Goal: Task Accomplishment & Management: Manage account settings

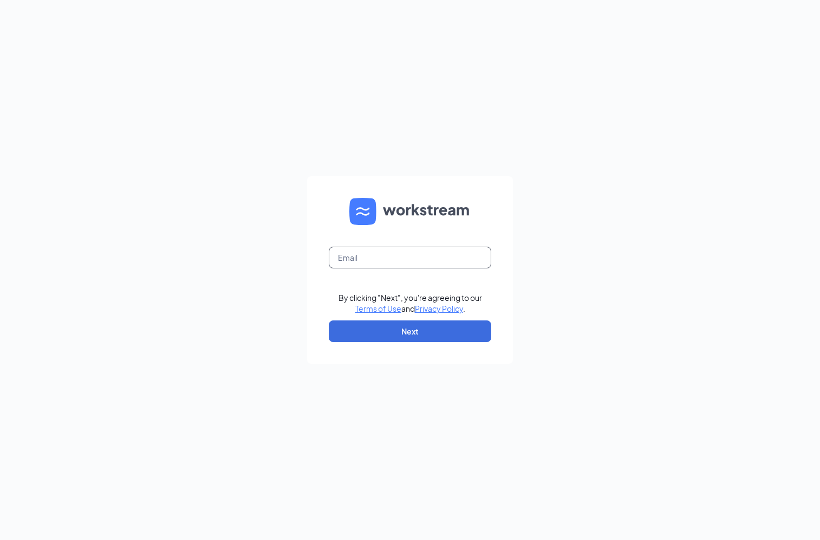
click at [403, 268] on input "text" at bounding box center [410, 258] width 163 height 22
type input "film.asif@gmail.com"
click at [411, 325] on button "Next" at bounding box center [410, 331] width 163 height 22
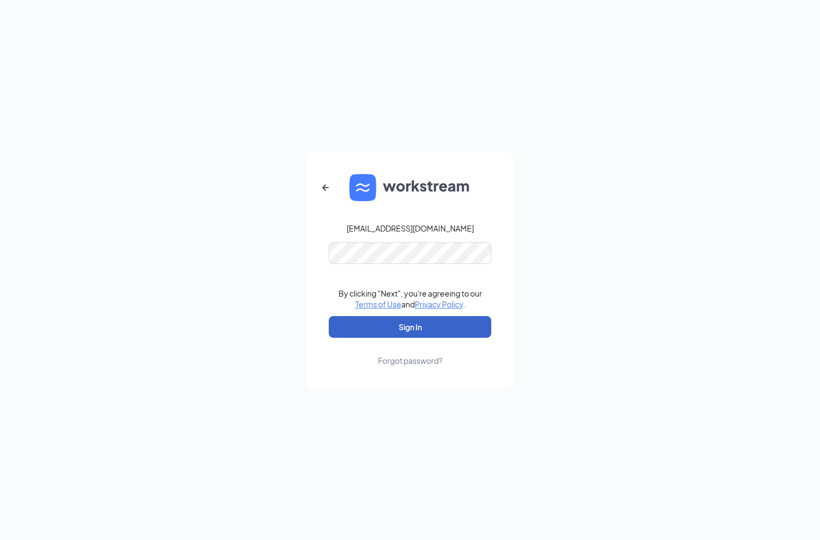
click at [422, 333] on button "Sign In" at bounding box center [410, 327] width 163 height 22
click at [439, 335] on button "Sign In" at bounding box center [410, 327] width 163 height 22
click at [400, 362] on div "Forgot password?" at bounding box center [410, 360] width 64 height 11
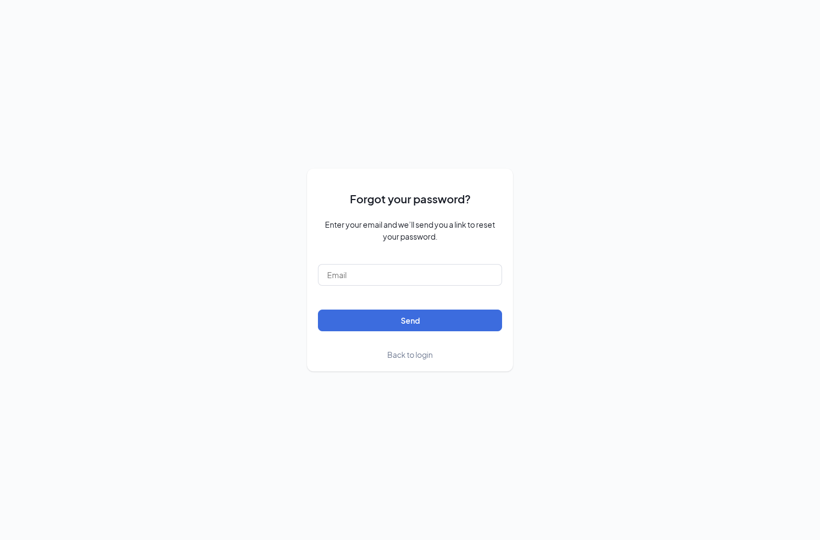
click at [423, 286] on form "Forgot your password? Enter your email and we’ll send you a link to reset your …" at bounding box center [410, 269] width 184 height 180
click at [423, 281] on input "text" at bounding box center [410, 275] width 184 height 22
type input "film.asif@gmail.com"
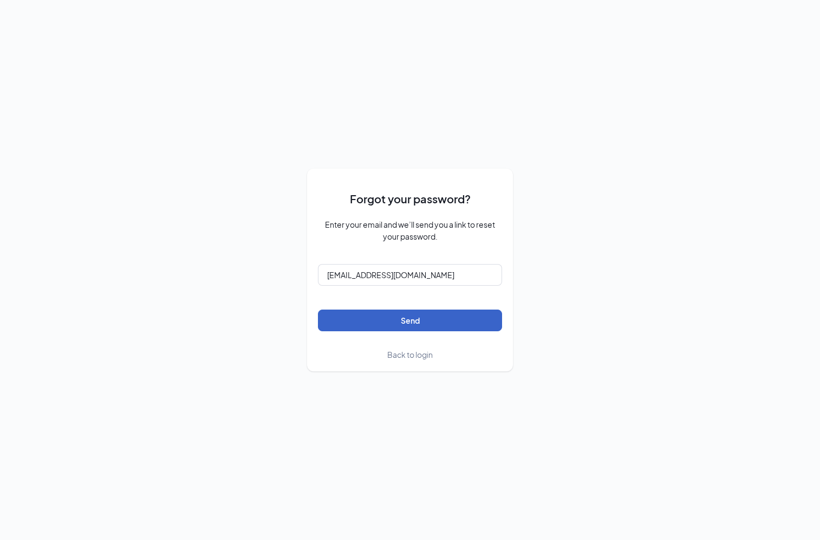
click at [349, 313] on button "Send" at bounding box center [410, 320] width 184 height 22
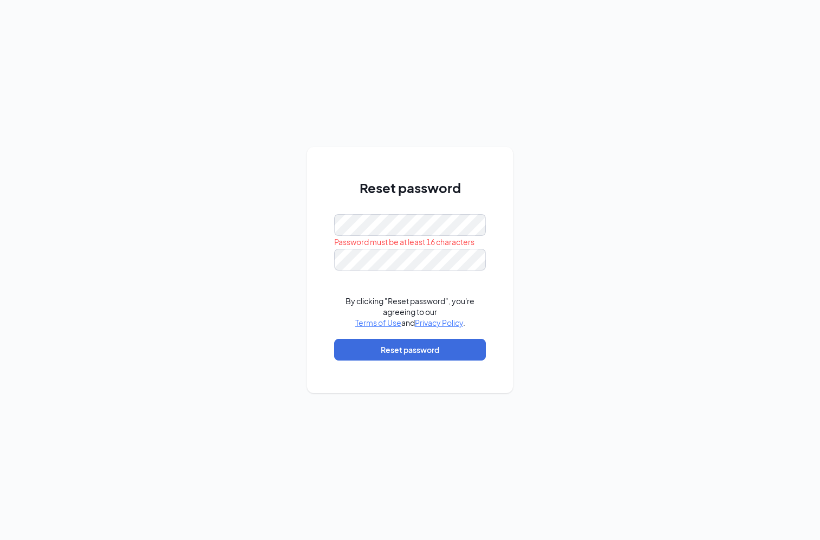
click at [457, 274] on form "Password must be at least 16 characters By clicking "Reset password", you're ag…" at bounding box center [410, 292] width 152 height 157
click at [446, 346] on button "Reset password" at bounding box center [410, 350] width 152 height 22
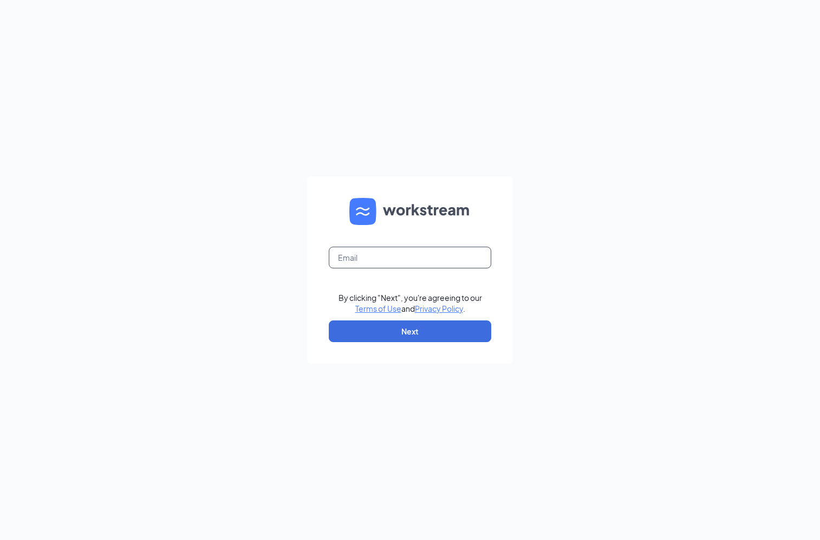
click at [418, 249] on input "text" at bounding box center [410, 258] width 163 height 22
type input "film.asif@gmail.com"
click at [457, 346] on form "film.asif@gmail.com Email field is required By clicking "Next", you're agreeing…" at bounding box center [410, 269] width 206 height 187
click at [457, 329] on button "Next" at bounding box center [410, 331] width 163 height 22
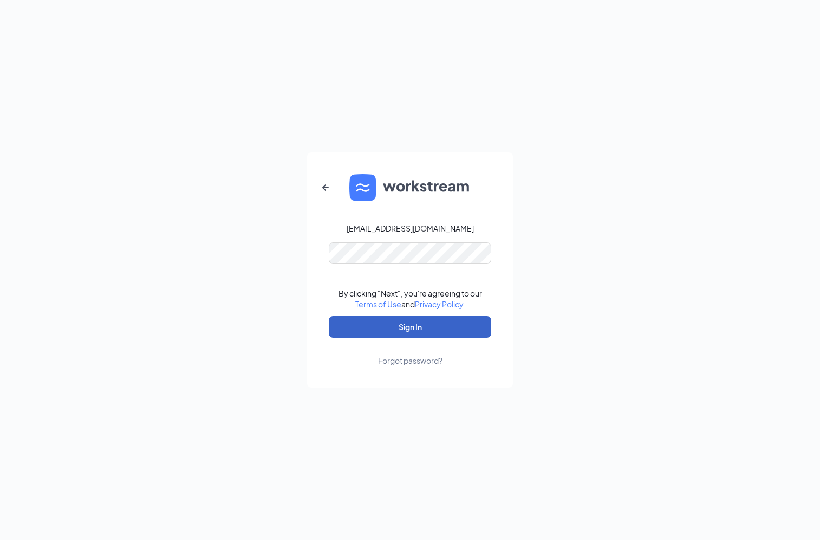
click at [452, 327] on button "Sign In" at bounding box center [410, 327] width 163 height 22
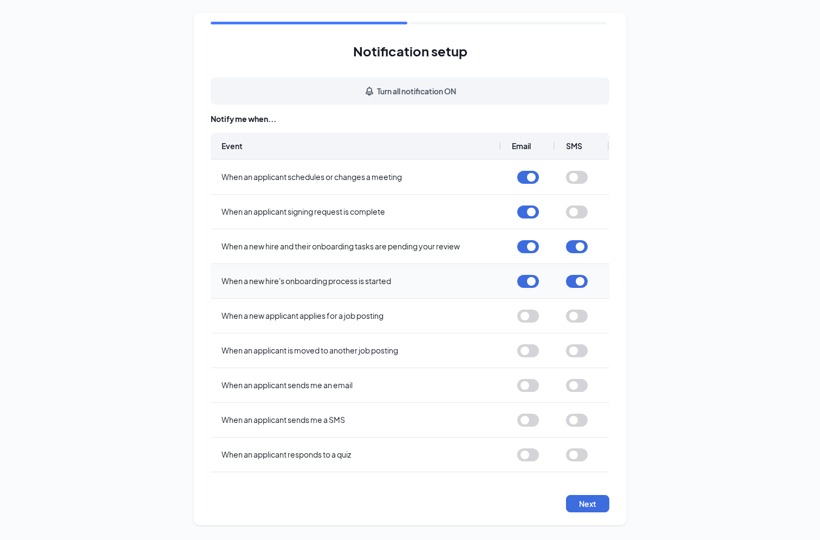
click at [526, 270] on div at bounding box center [528, 280] width 22 height 33
click at [528, 276] on button "button" at bounding box center [528, 281] width 22 height 13
click at [579, 281] on button "button" at bounding box center [577, 281] width 22 height 13
click at [525, 178] on button "button" at bounding box center [528, 177] width 22 height 13
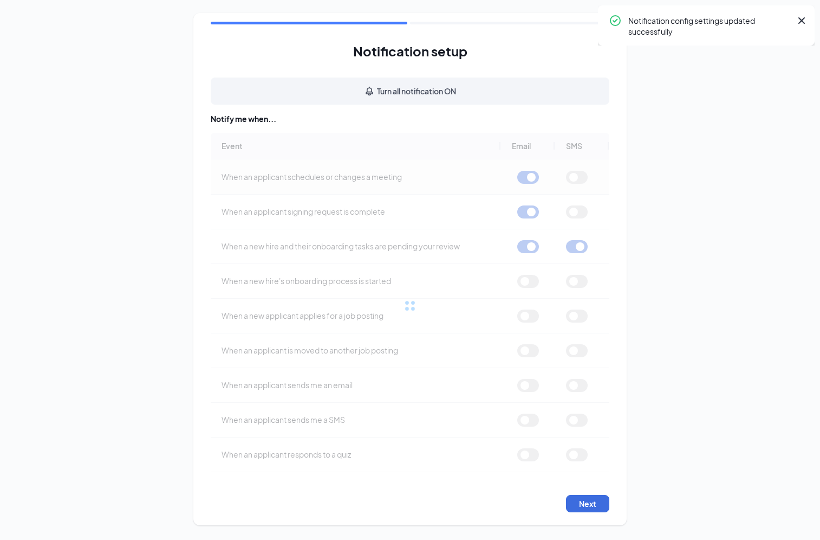
click at [529, 224] on div "Event Email SMS When an applicant schedules or changes a meeting When an applic…" at bounding box center [410, 305] width 399 height 345
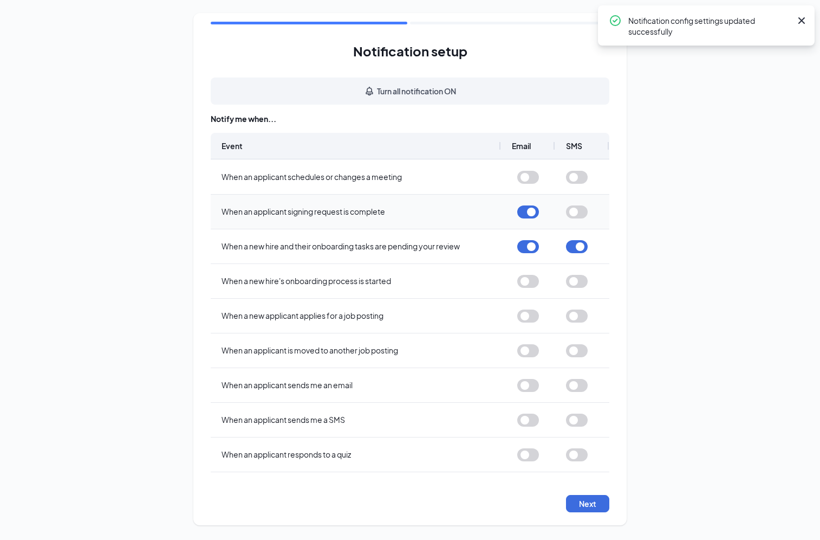
click at [529, 213] on button "button" at bounding box center [528, 211] width 22 height 13
click at [530, 247] on button "button" at bounding box center [528, 246] width 22 height 13
click at [575, 243] on button "button" at bounding box center [577, 246] width 22 height 13
click at [575, 177] on button "button" at bounding box center [577, 177] width 22 height 13
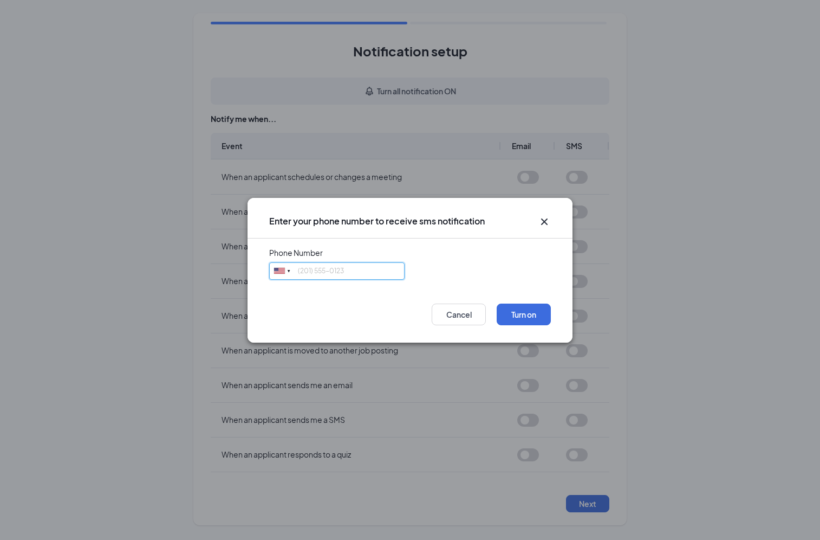
click at [377, 275] on input "tel" at bounding box center [336, 270] width 135 height 17
type input "8185611476"
click at [524, 310] on button "Turn on" at bounding box center [524, 314] width 54 height 22
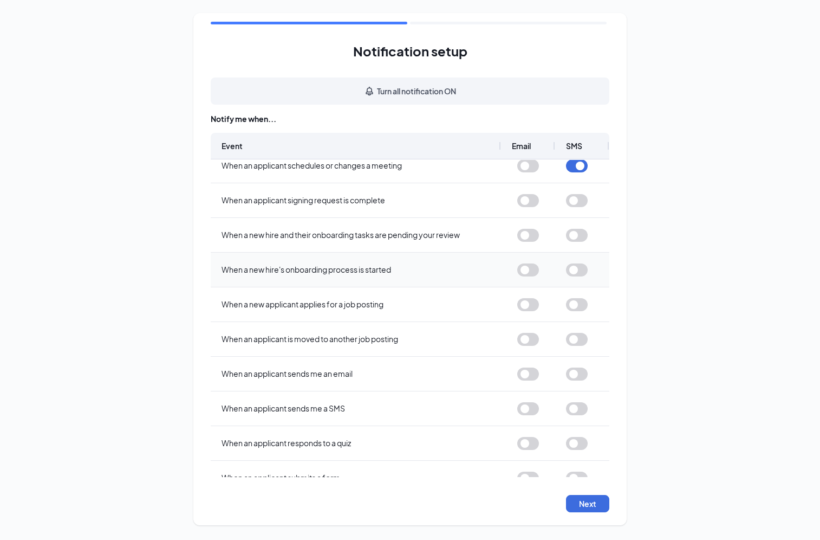
scroll to position [18, 0]
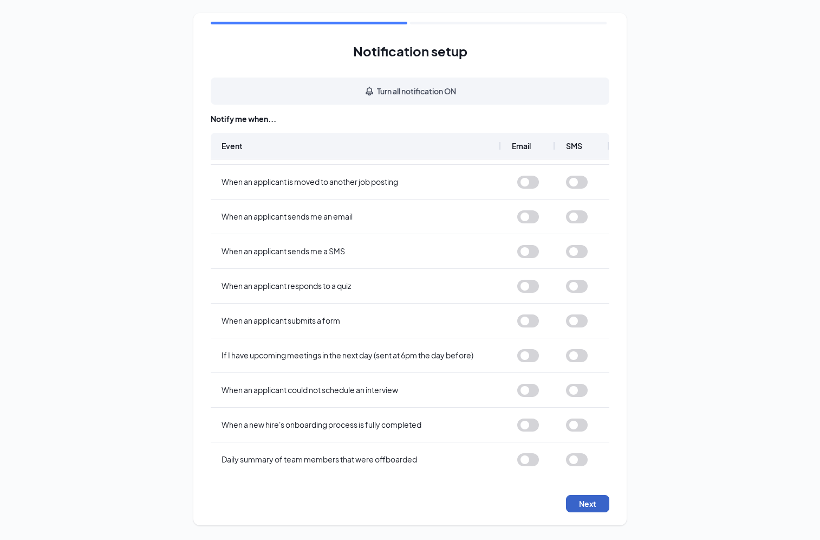
click at [589, 504] on button "Next" at bounding box center [587, 503] width 43 height 17
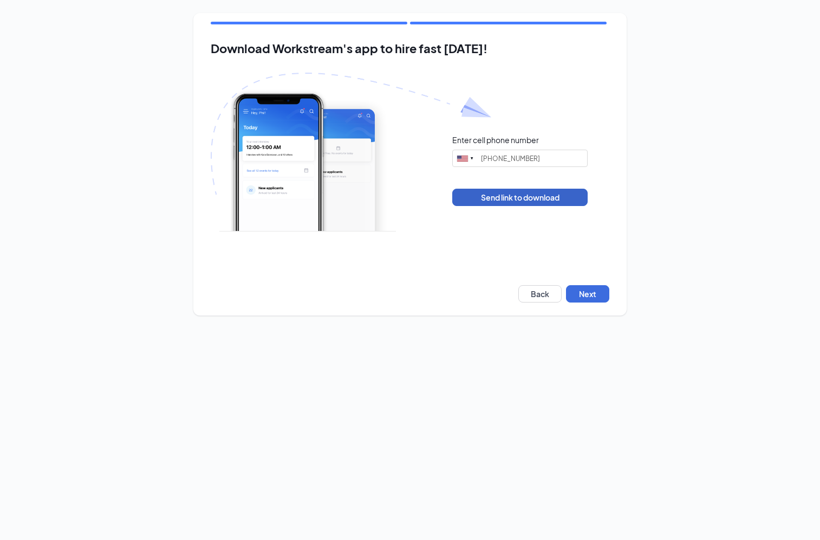
click at [548, 197] on button "Send link to download" at bounding box center [519, 197] width 135 height 17
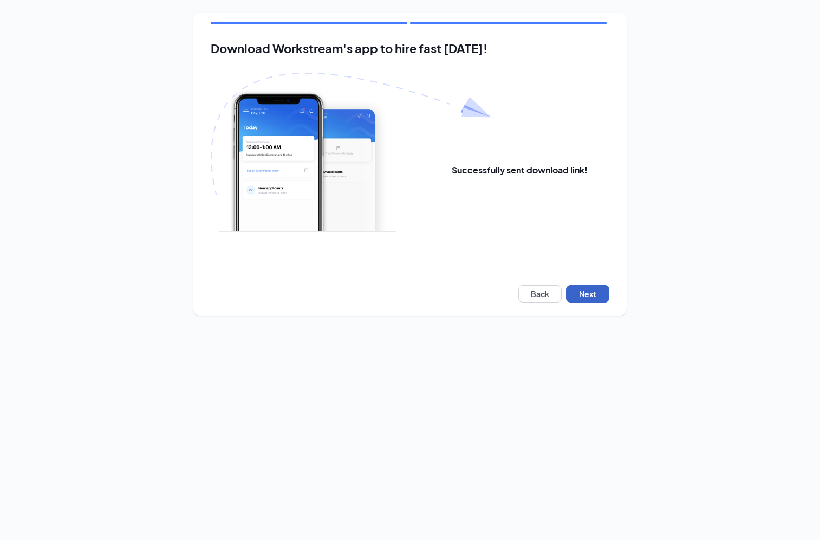
click at [601, 295] on button "Next" at bounding box center [587, 293] width 43 height 17
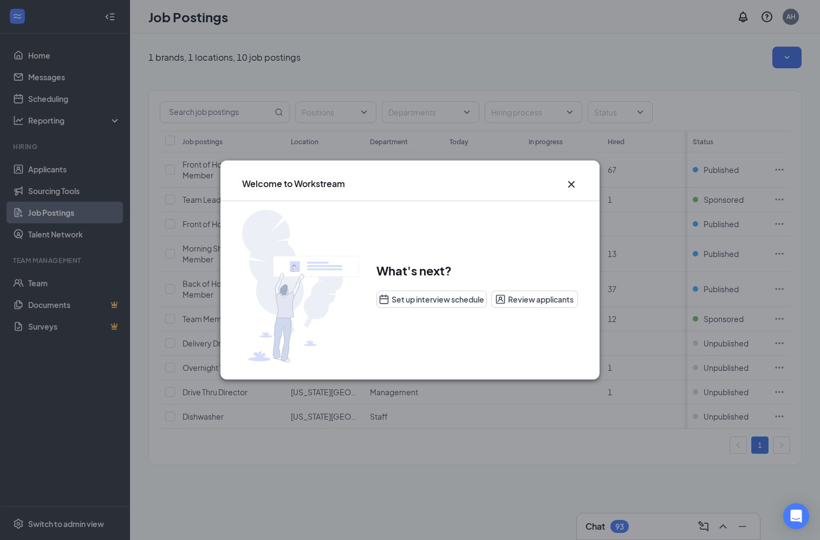
click at [568, 185] on icon "Cross" at bounding box center [571, 184] width 13 height 13
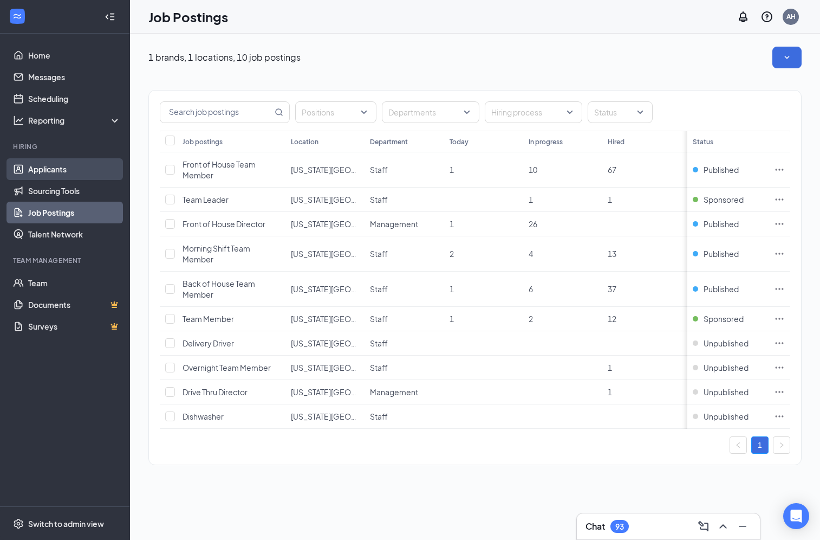
click at [75, 178] on link "Applicants" at bounding box center [74, 169] width 93 height 22
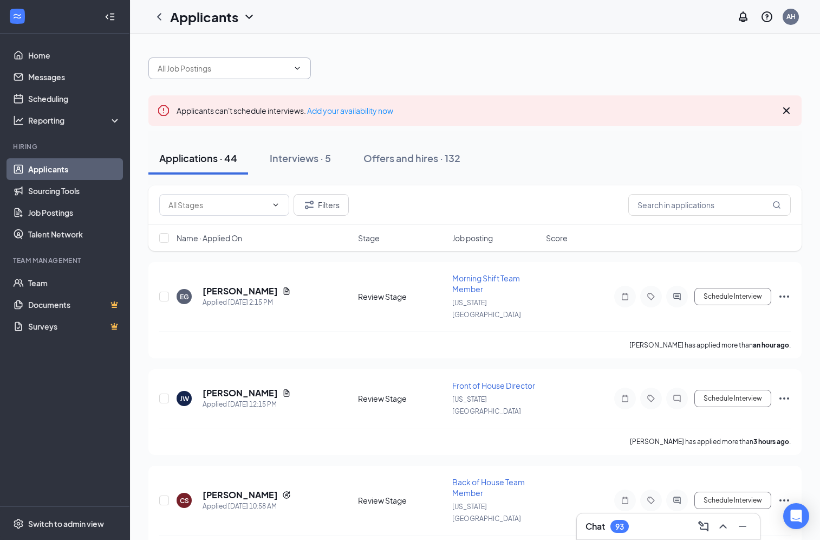
click at [298, 74] on span at bounding box center [229, 68] width 163 height 22
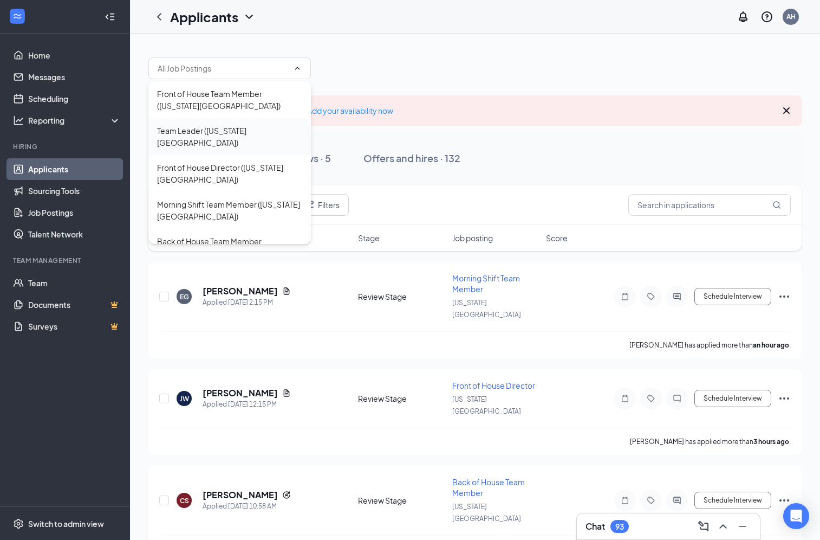
click at [250, 131] on div "Team Leader (Washington Road)" at bounding box center [229, 137] width 145 height 24
type input "Team Leader (Washington Road)"
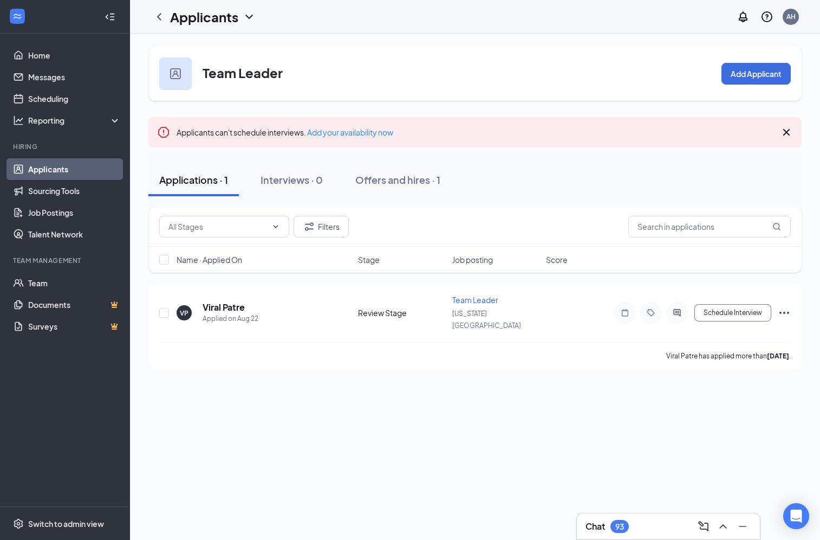
click at [349, 79] on div "Team Leader Add Applicant" at bounding box center [474, 74] width 653 height 54
click at [229, 302] on h5 "Viral Patre" at bounding box center [224, 307] width 42 height 12
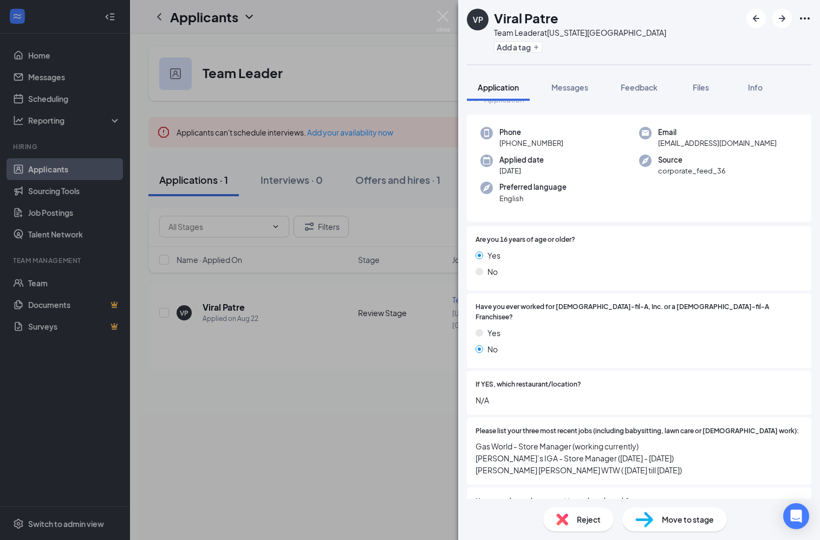
scroll to position [35, 0]
click at [572, 92] on span "Messages" at bounding box center [570, 87] width 37 height 10
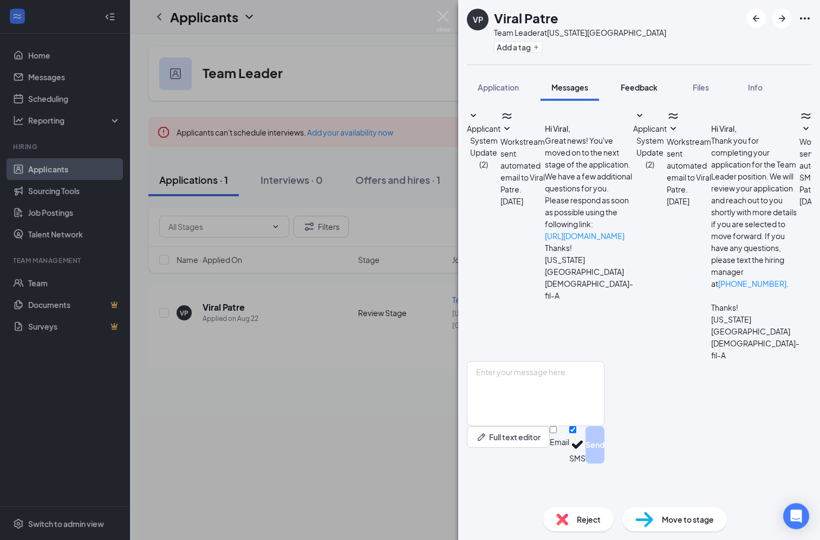
click at [648, 92] on div "Feedback" at bounding box center [639, 87] width 37 height 11
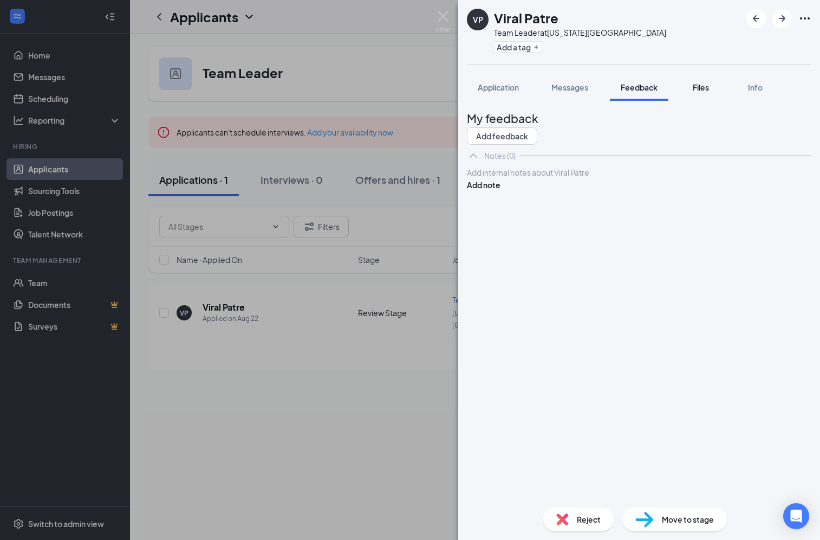
click at [699, 92] on span "Files" at bounding box center [701, 87] width 16 height 10
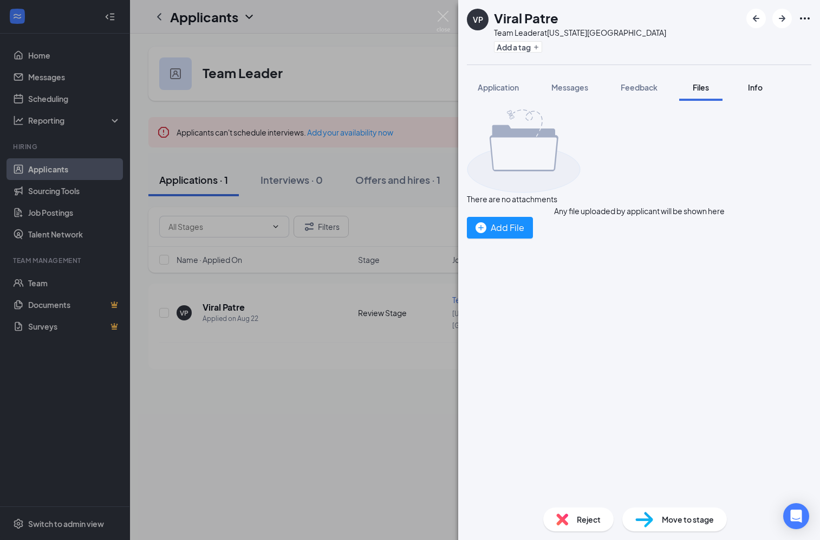
click at [752, 89] on span "Info" at bounding box center [755, 87] width 15 height 10
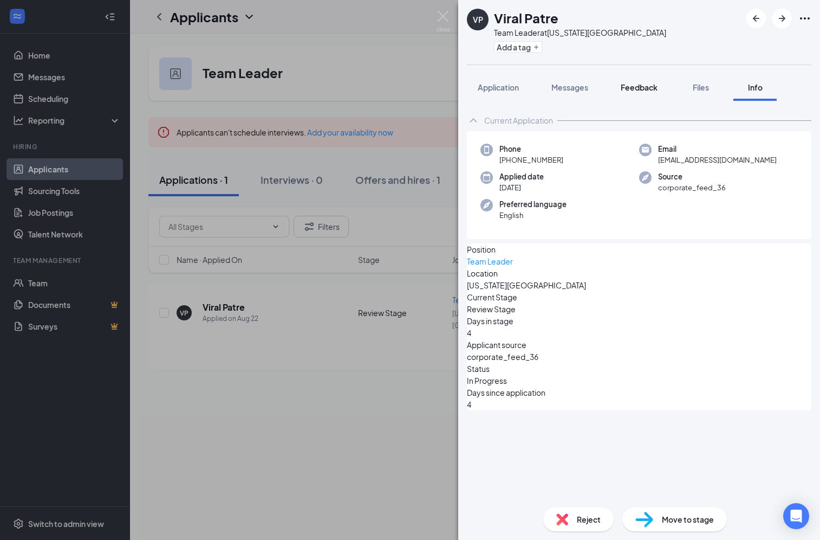
click at [646, 90] on span "Feedback" at bounding box center [639, 87] width 37 height 10
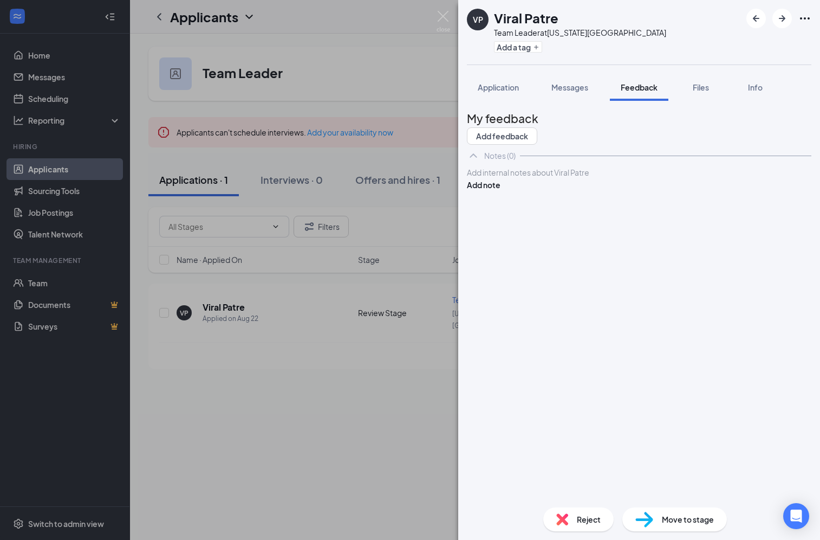
click at [643, 178] on div at bounding box center [640, 172] width 344 height 11
click at [697, 89] on span "Files" at bounding box center [701, 87] width 16 height 10
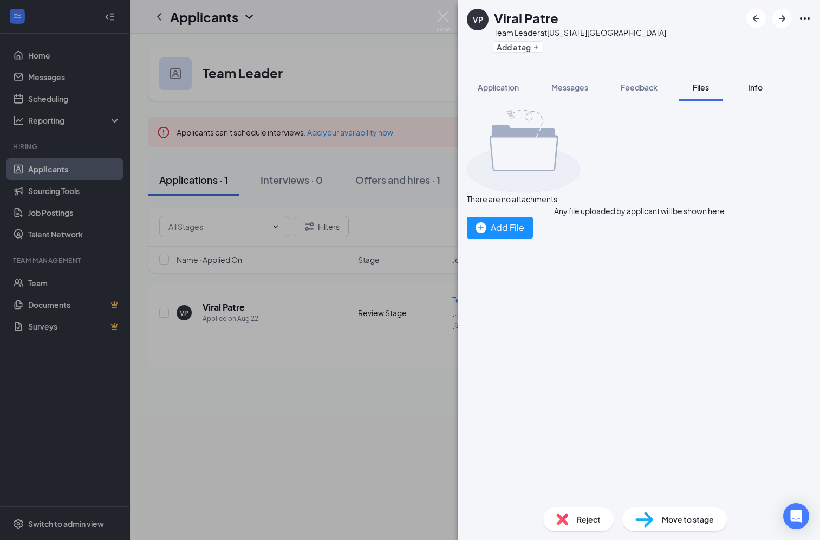
click at [744, 90] on button "Info" at bounding box center [755, 87] width 43 height 27
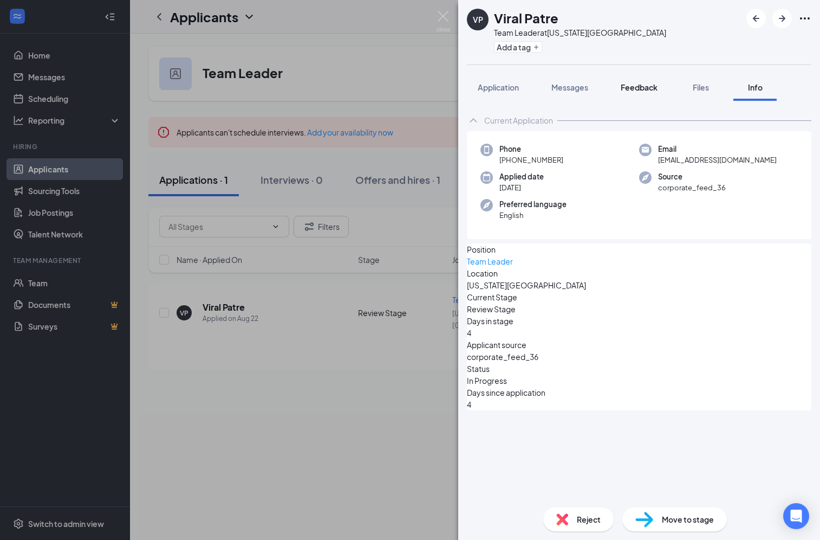
click at [647, 87] on span "Feedback" at bounding box center [639, 87] width 37 height 10
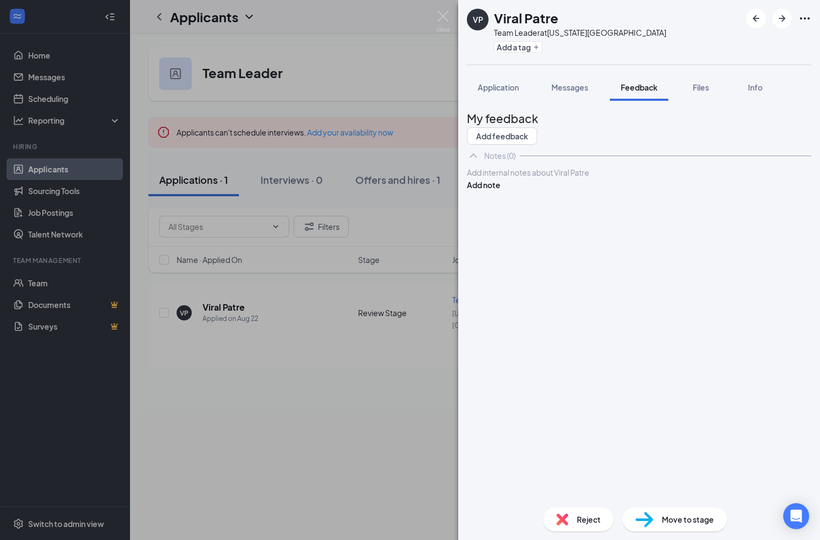
click at [582, 523] on span "Reject" at bounding box center [589, 519] width 24 height 12
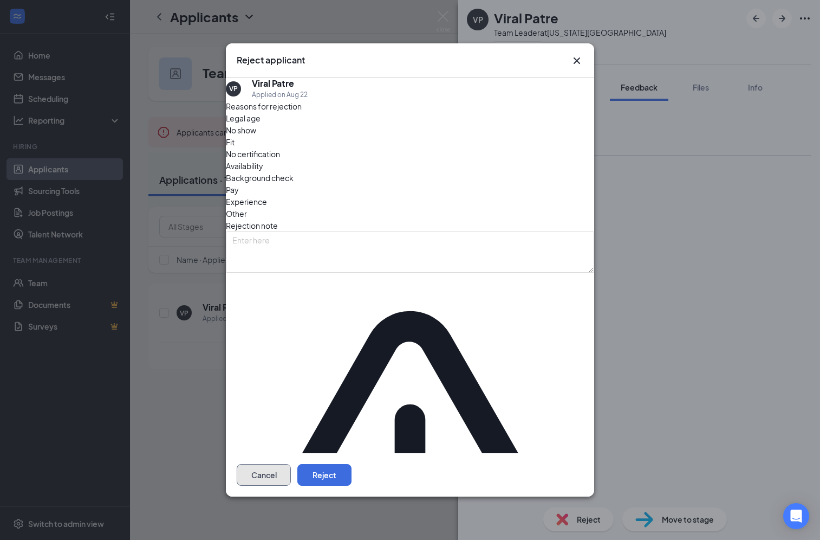
click at [291, 464] on button "Cancel" at bounding box center [264, 475] width 54 height 22
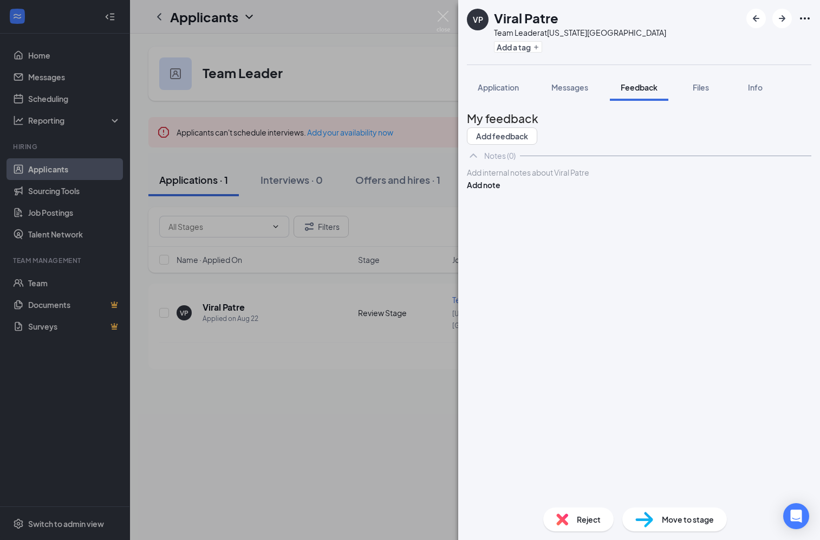
click at [302, 379] on div "VP Viral Patre Team Leader at Washington Road Add a tag Application Messages Fe…" at bounding box center [410, 270] width 820 height 540
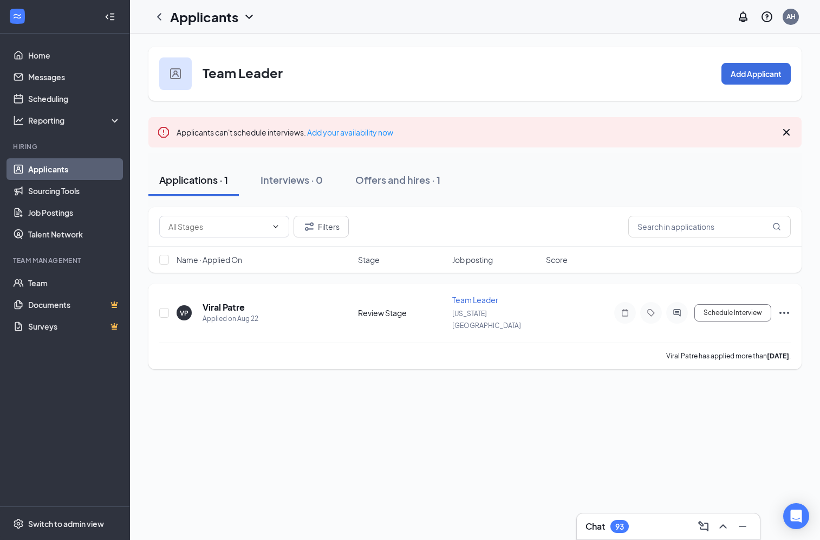
click at [487, 342] on div "Viral Patre has applied more than 4 days ago ." at bounding box center [475, 355] width 632 height 27
